Goal: Transaction & Acquisition: Purchase product/service

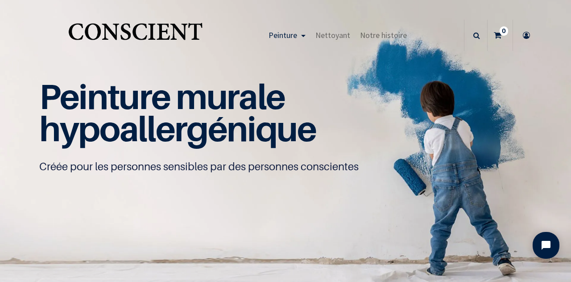
scroll to position [0, 0]
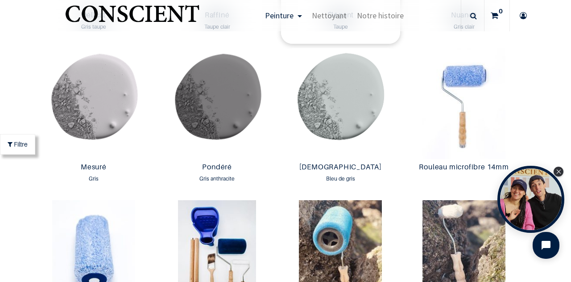
scroll to position [1507, 0]
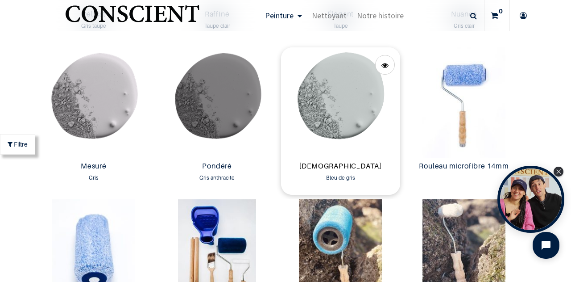
click at [319, 165] on link "[DEMOGRAPHIC_DATA]" at bounding box center [341, 167] width 112 height 10
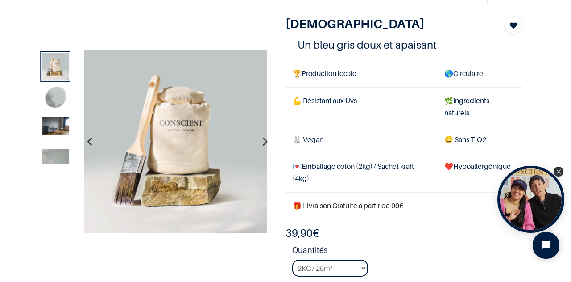
scroll to position [47, 0]
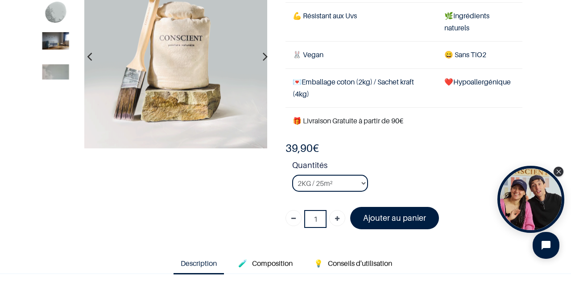
scroll to position [79, 0]
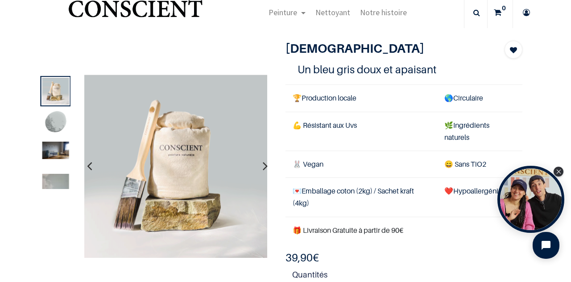
scroll to position [29, 0]
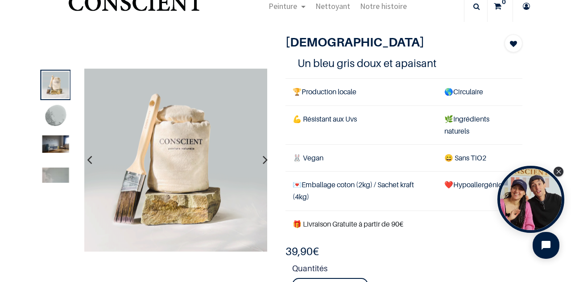
click at [53, 110] on img at bounding box center [55, 117] width 27 height 27
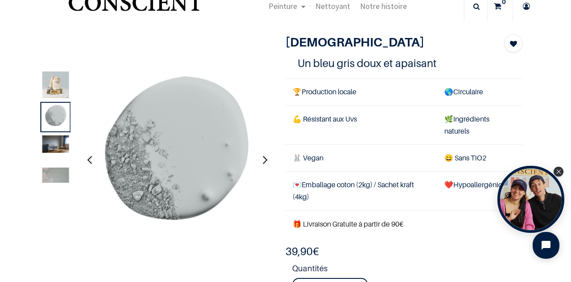
click at [54, 146] on img at bounding box center [55, 143] width 27 height 17
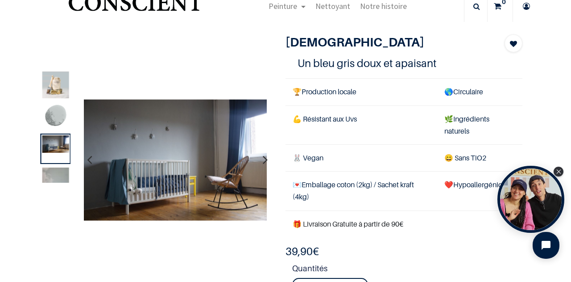
click at [54, 115] on img at bounding box center [55, 117] width 27 height 27
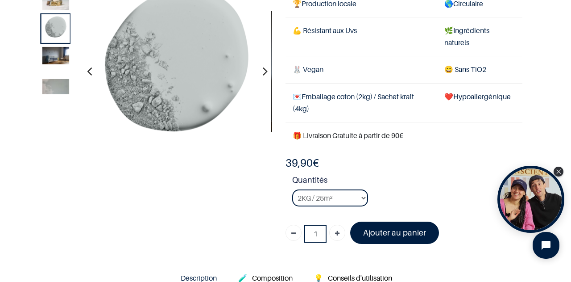
scroll to position [65, 0]
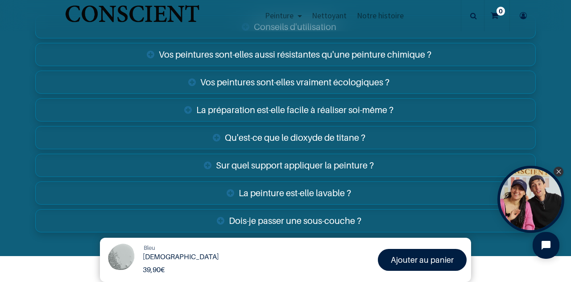
scroll to position [1426, 0]
